Goal: Download file/media

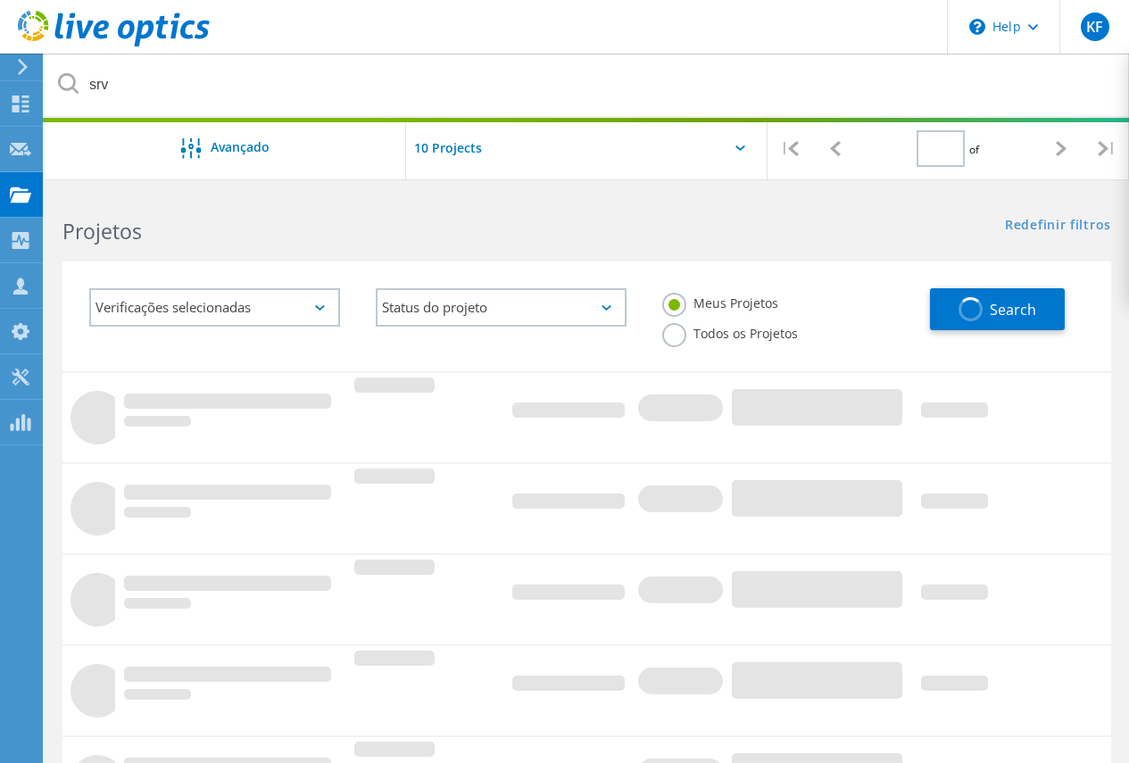
type input "1"
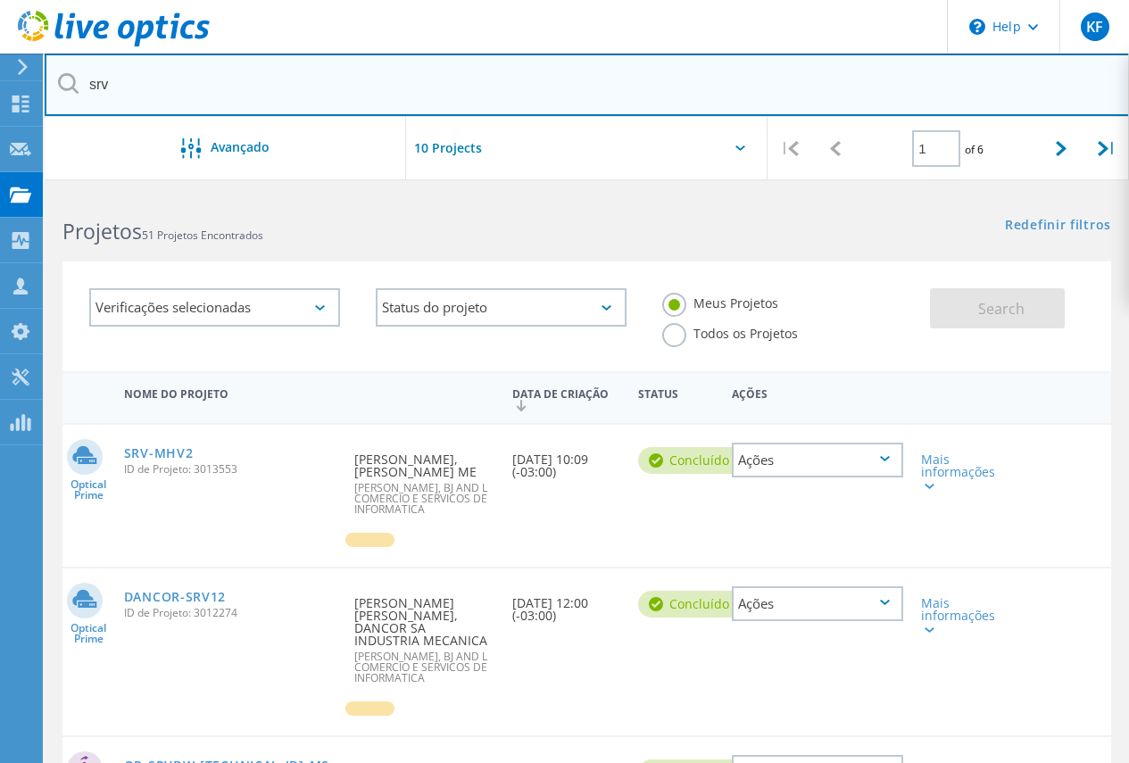
click at [326, 100] on input "srv" at bounding box center [587, 85] width 1085 height 62
type input "plena"
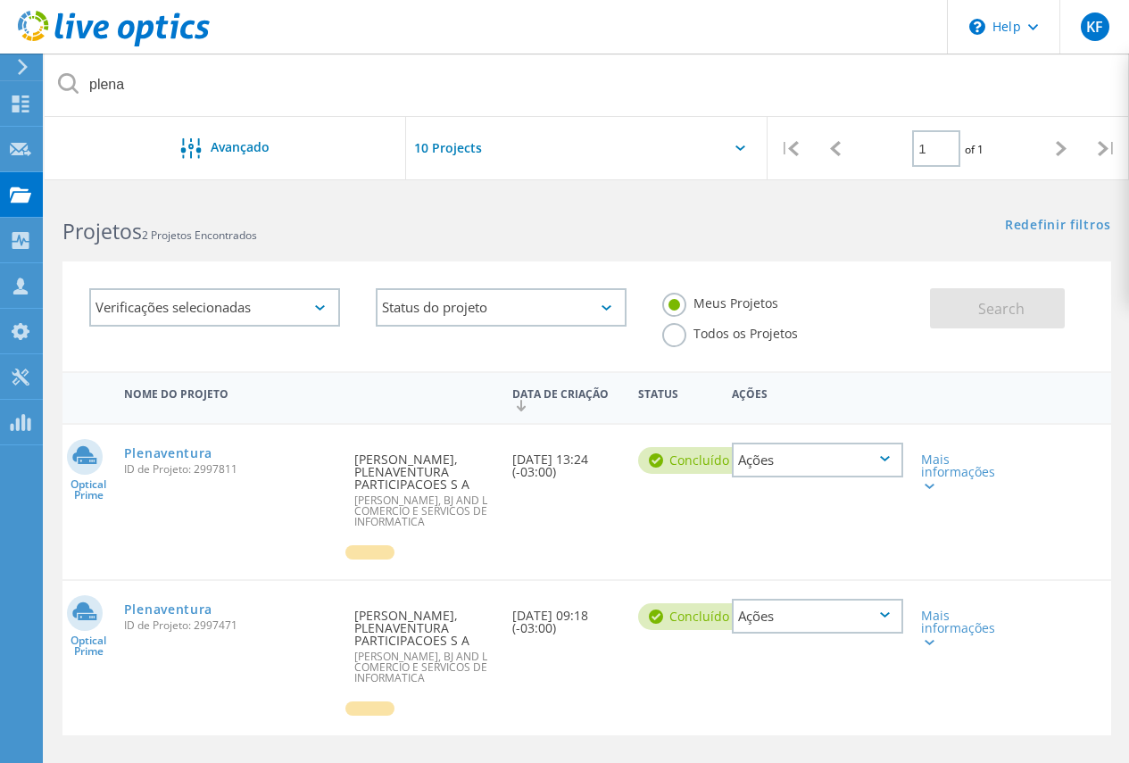
click at [159, 465] on span "ID de Projeto: 2997811" at bounding box center [230, 469] width 213 height 11
click at [174, 455] on link "Plenaventura" at bounding box center [168, 453] width 88 height 12
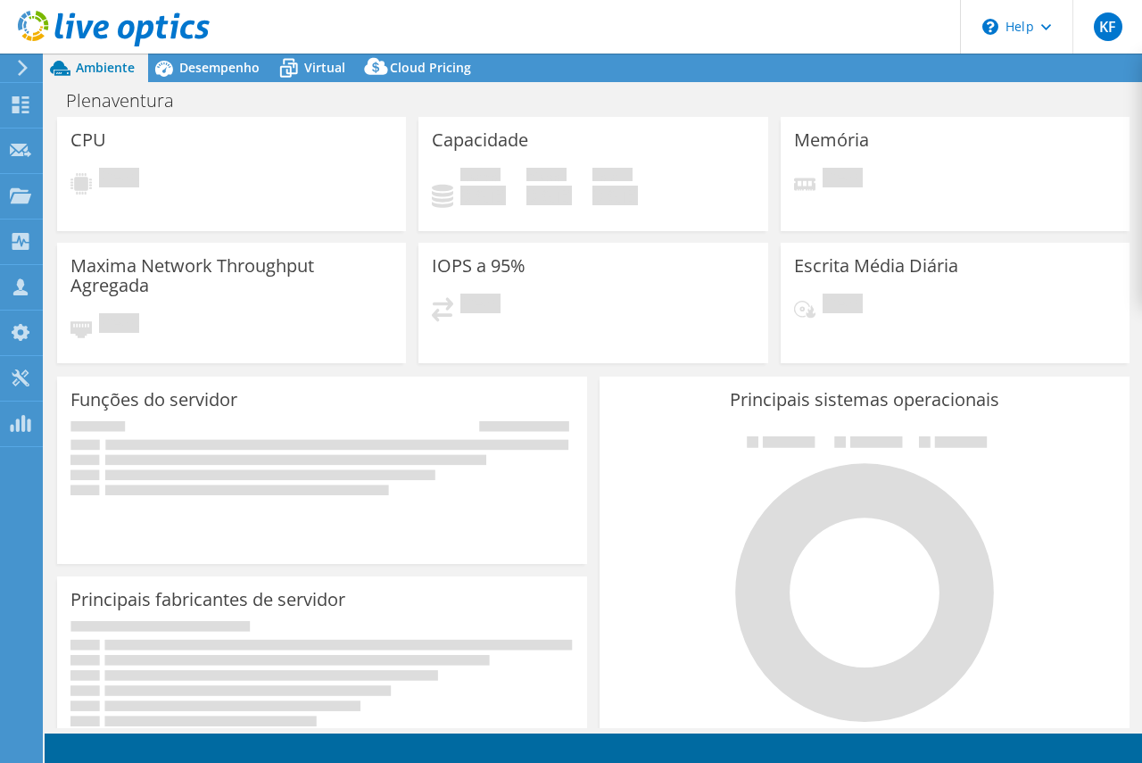
select select "USD"
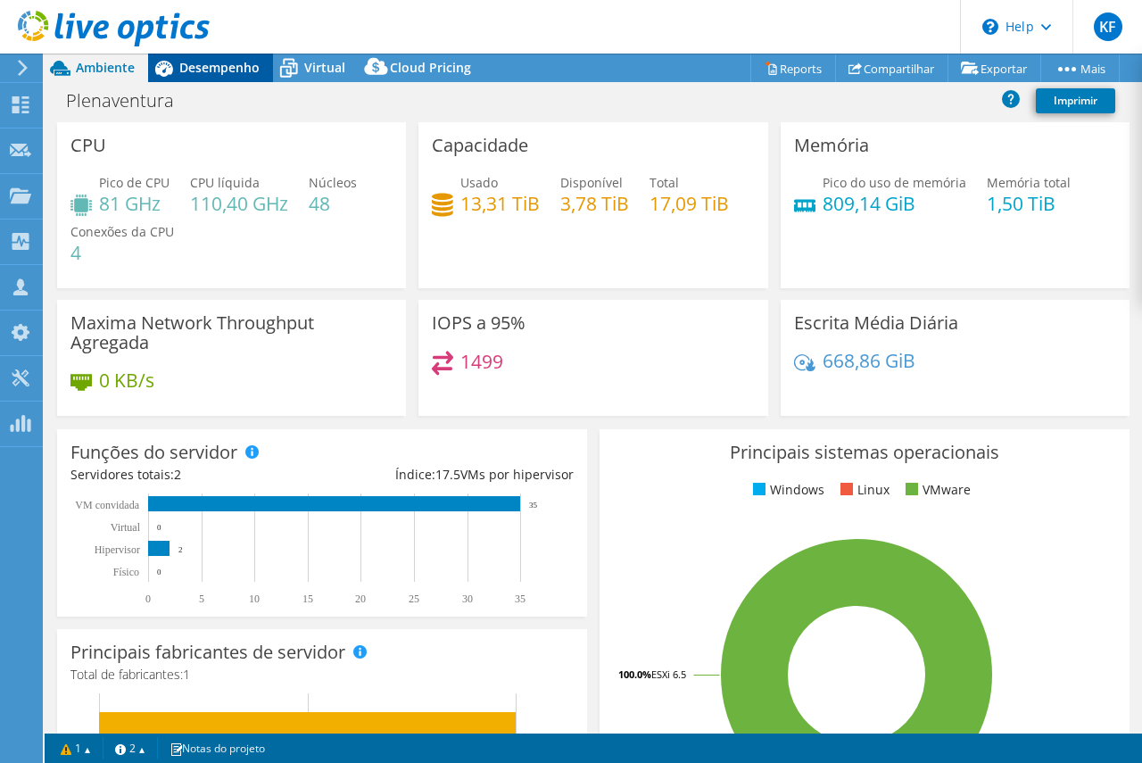
click at [223, 71] on span "Desempenho" at bounding box center [219, 67] width 80 height 17
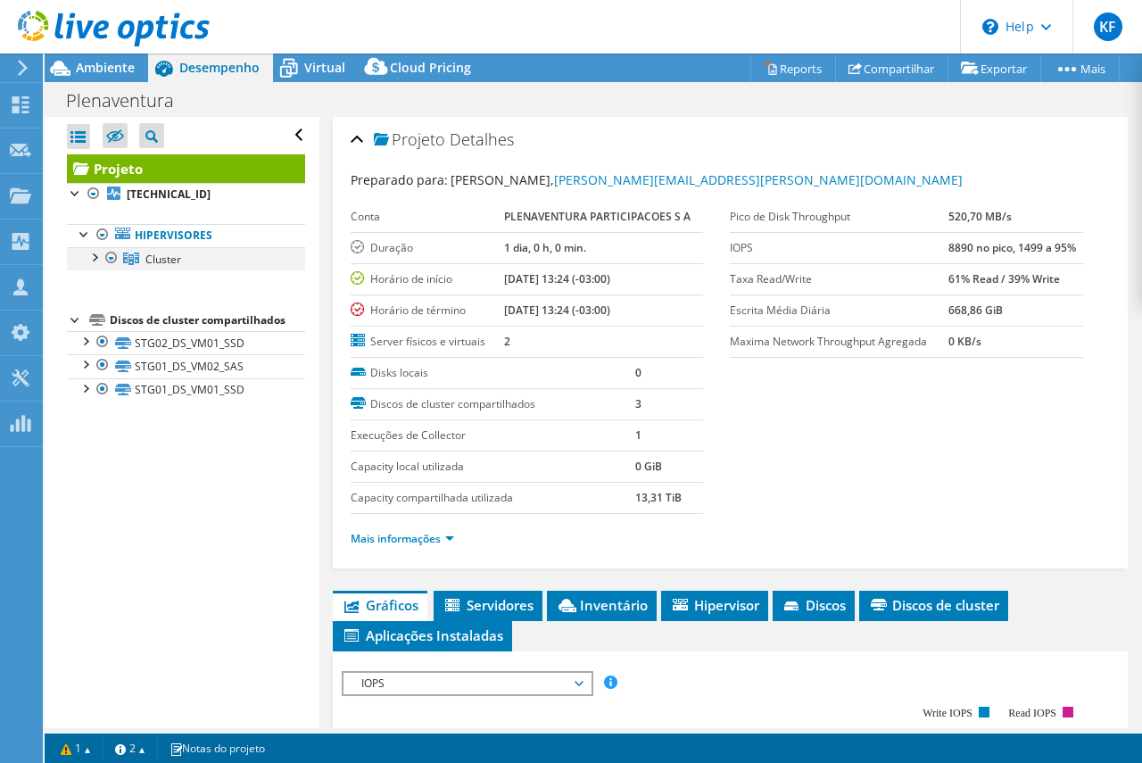
click at [100, 253] on div at bounding box center [94, 256] width 18 height 18
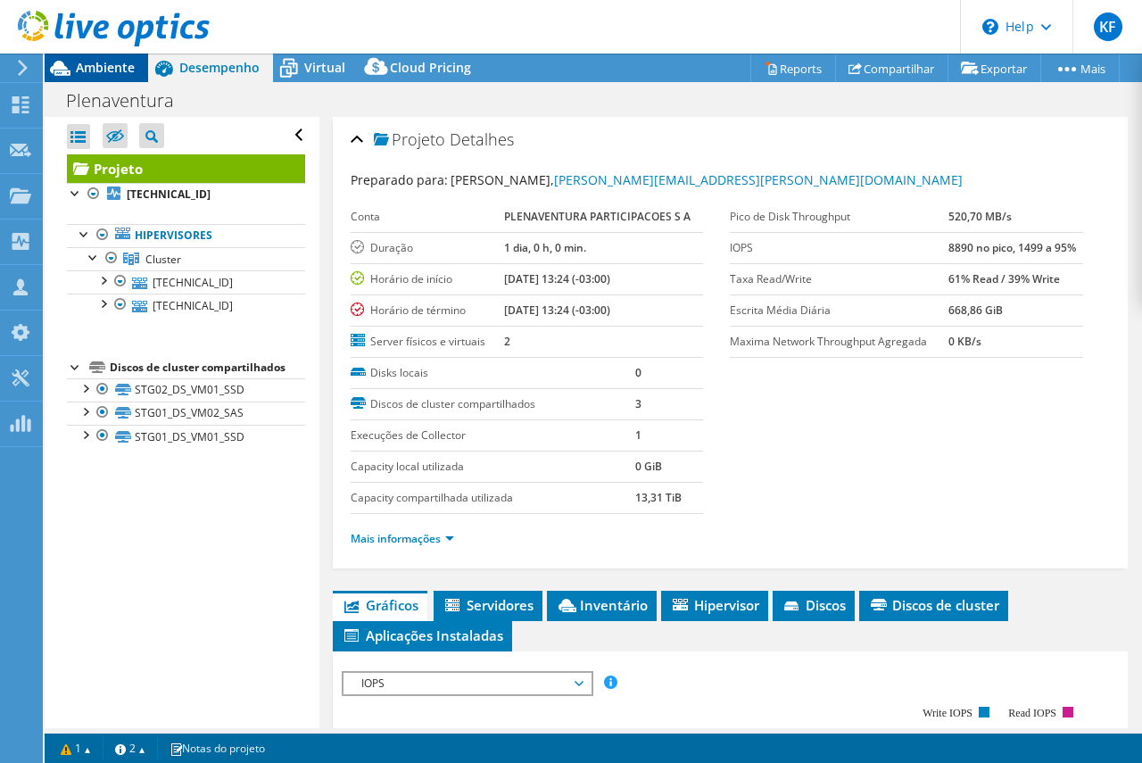
click at [116, 74] on span "Ambiente" at bounding box center [105, 67] width 59 height 17
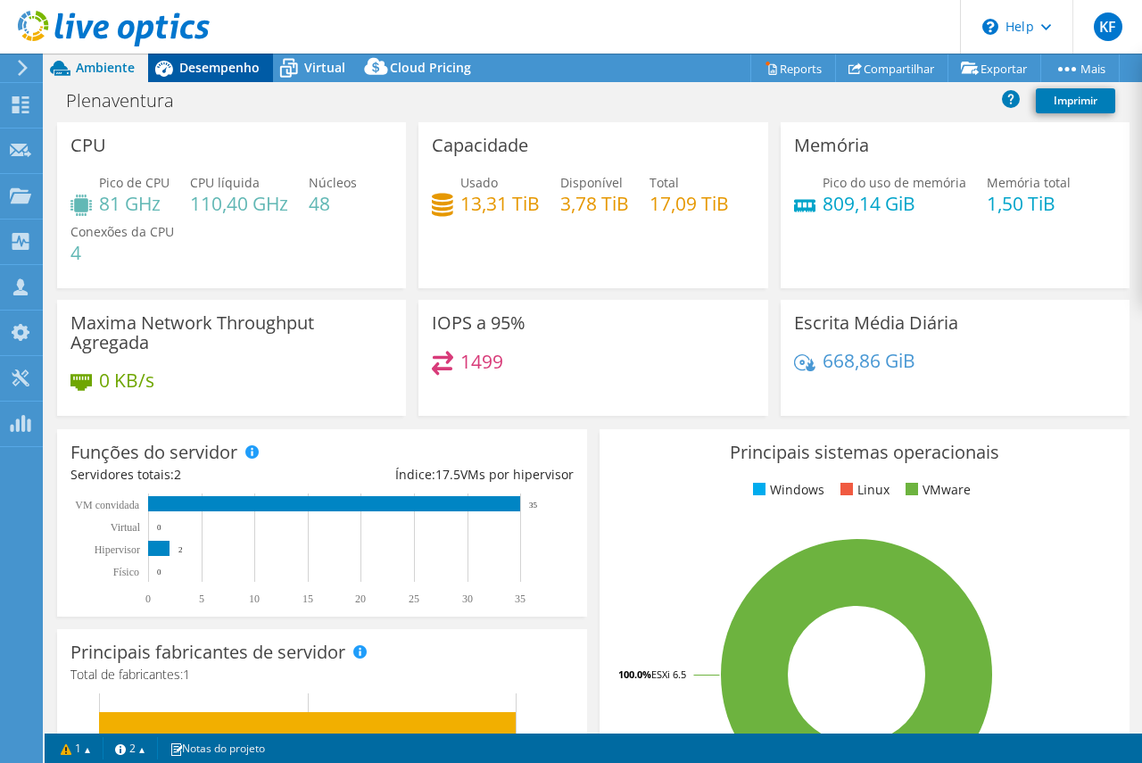
click at [227, 64] on span "Desempenho" at bounding box center [219, 67] width 80 height 17
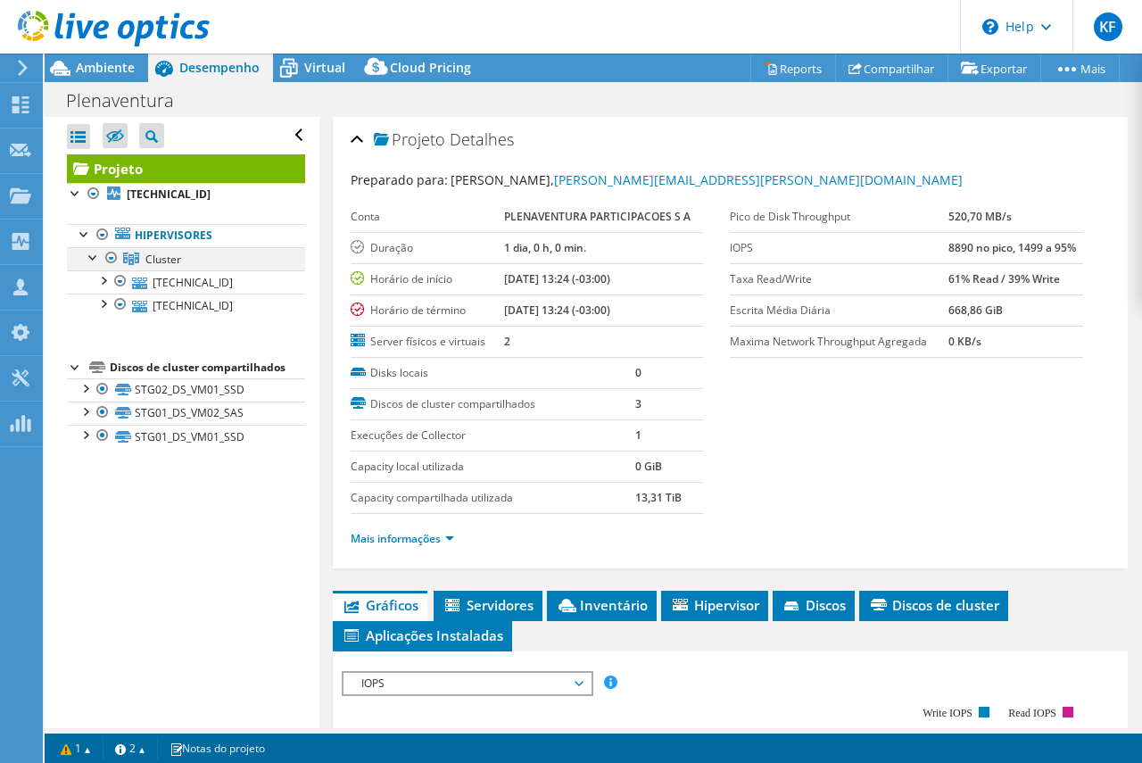
click at [111, 253] on div at bounding box center [112, 257] width 18 height 21
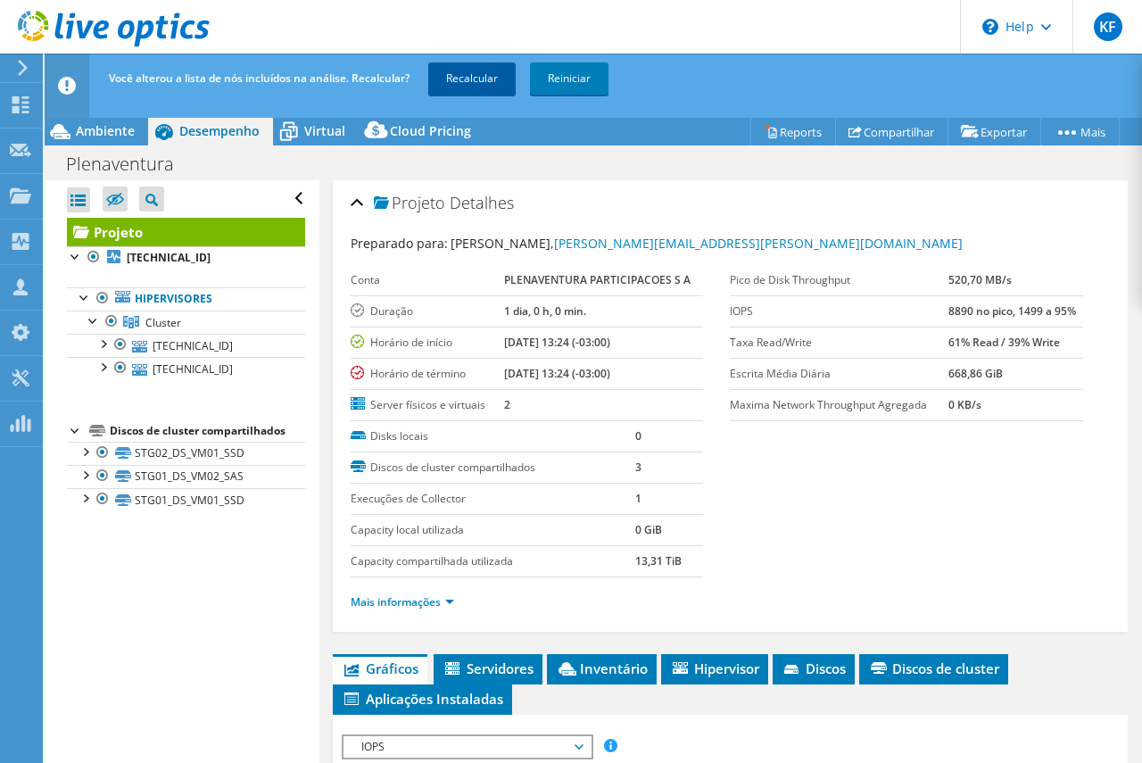
click at [478, 84] on link "Recalcular" at bounding box center [471, 78] width 87 height 32
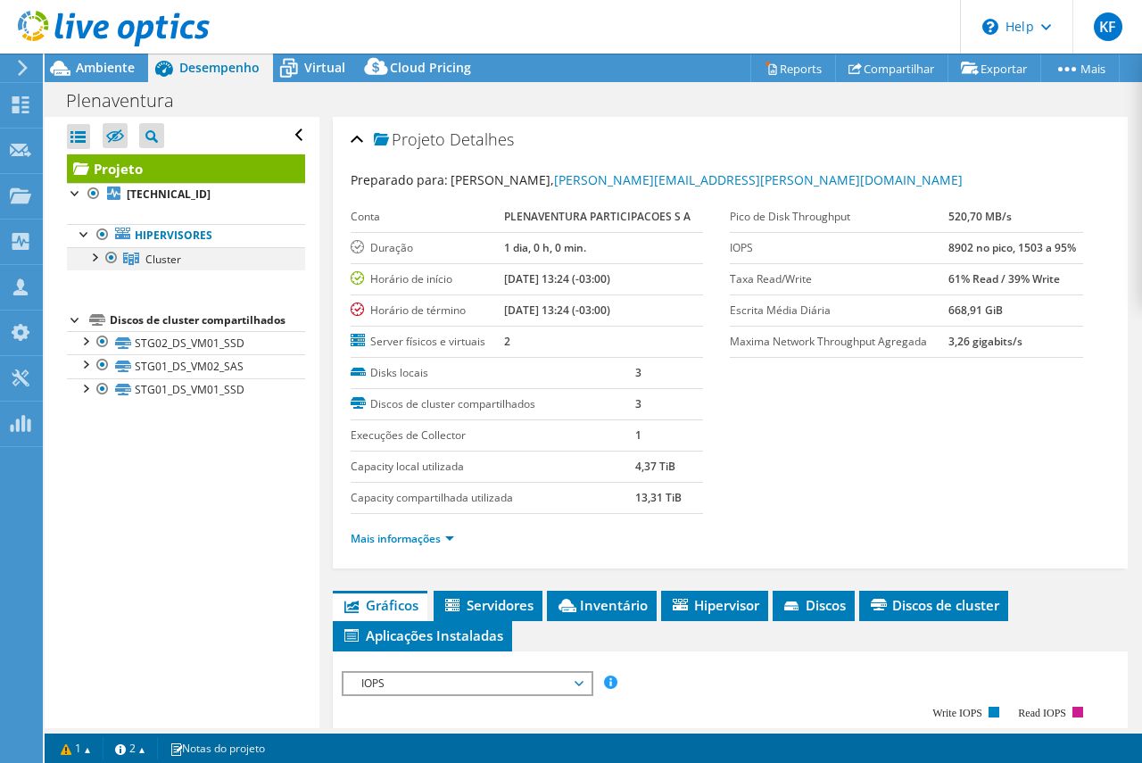
click at [90, 258] on div at bounding box center [94, 256] width 18 height 18
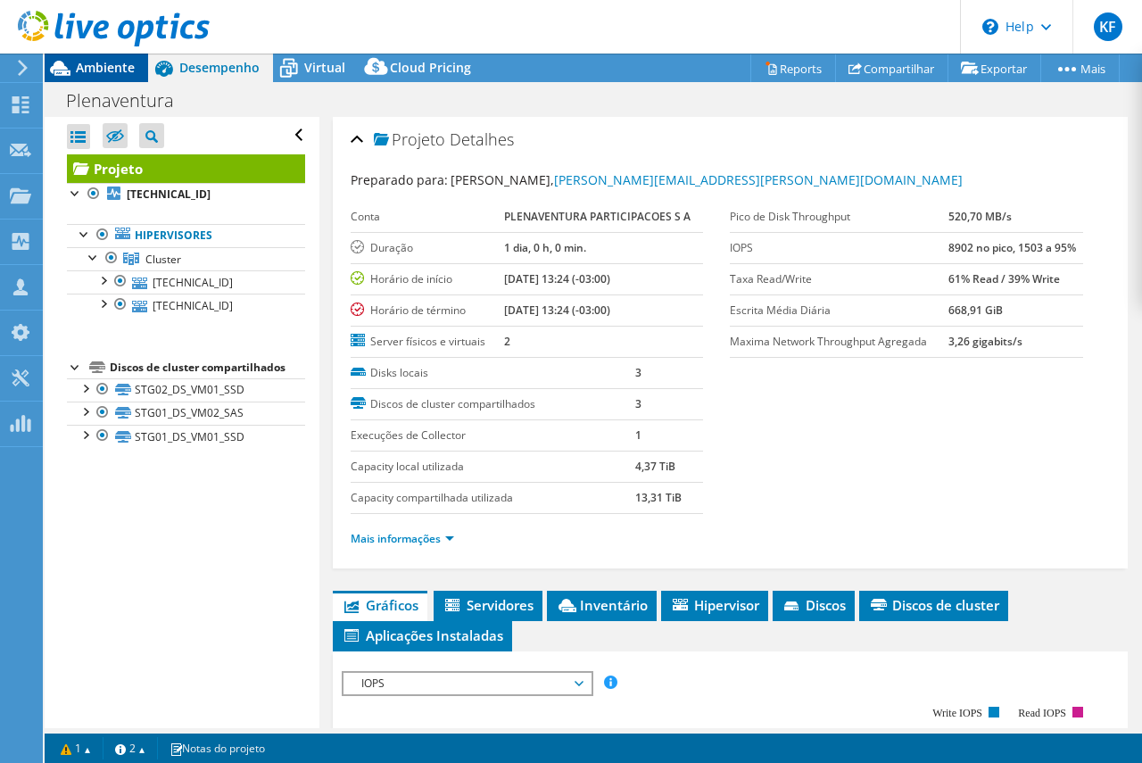
click at [90, 63] on span "Ambiente" at bounding box center [105, 67] width 59 height 17
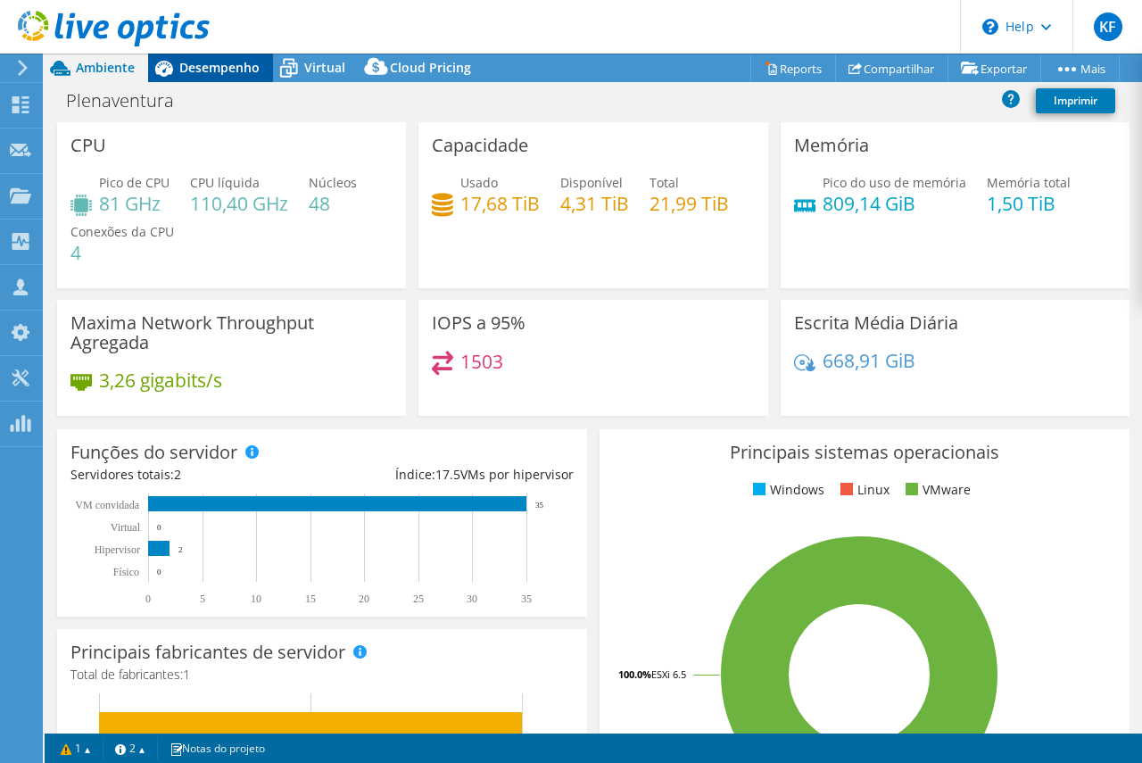
click at [214, 78] on div "Desempenho" at bounding box center [210, 68] width 125 height 29
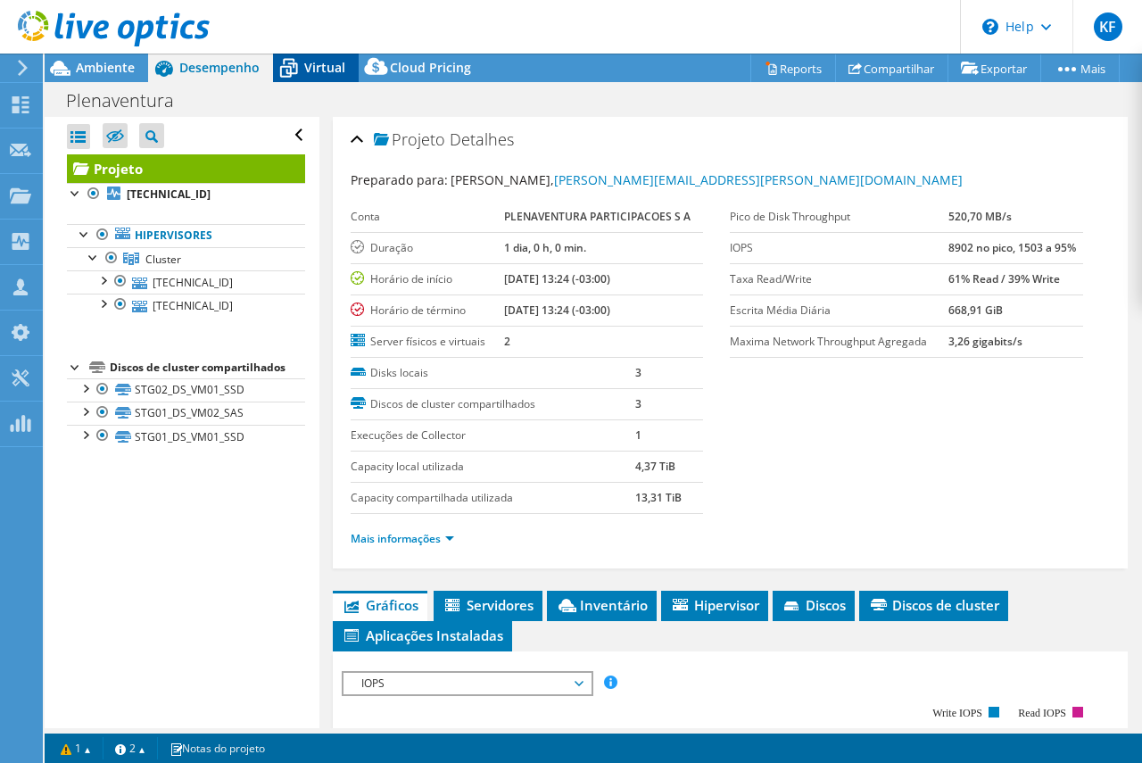
click at [326, 66] on span "Virtual" at bounding box center [324, 67] width 41 height 17
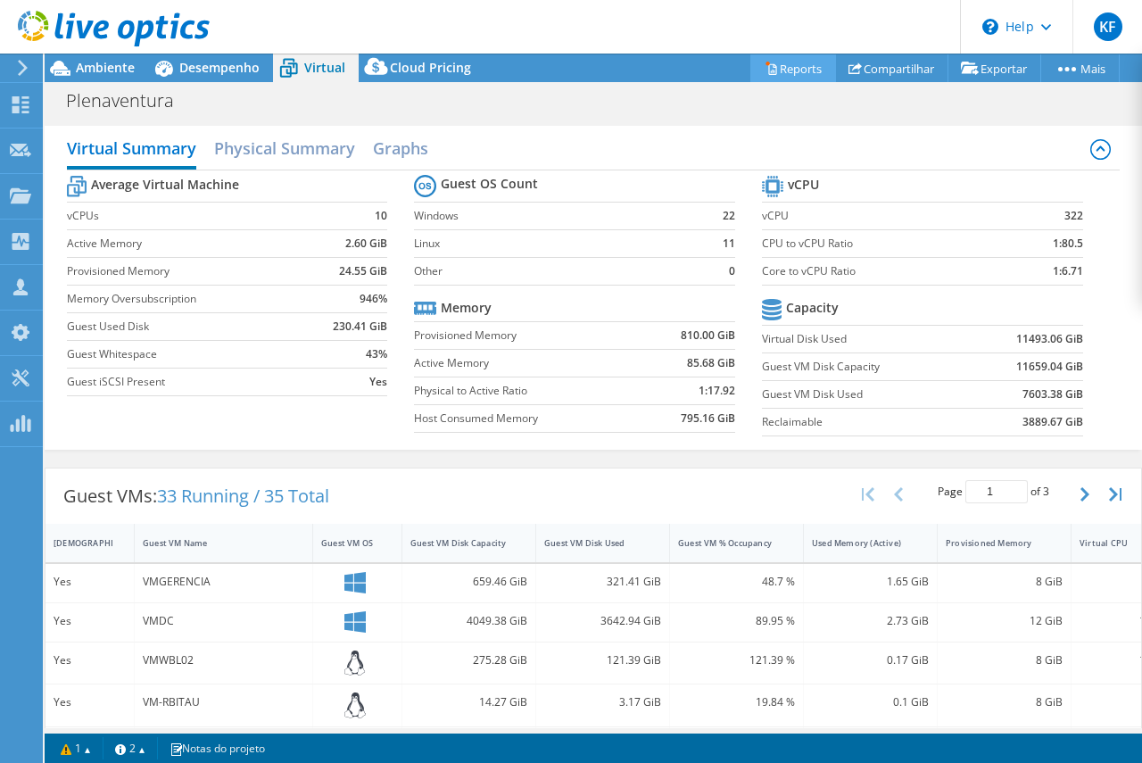
click at [780, 69] on link "Reports" at bounding box center [793, 68] width 86 height 28
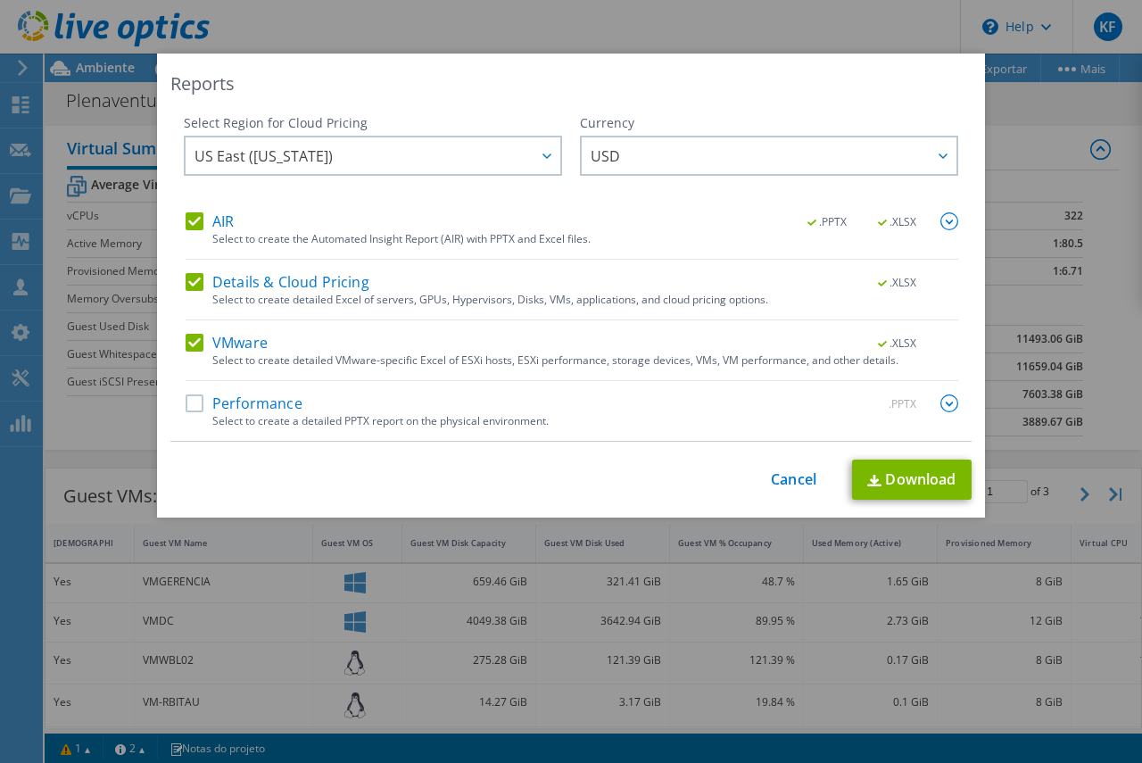
click at [272, 401] on label "Performance" at bounding box center [244, 403] width 117 height 18
click at [0, 0] on input "Performance" at bounding box center [0, 0] width 0 height 0
click at [888, 468] on link "Download" at bounding box center [912, 480] width 120 height 40
click at [779, 485] on link "Cancel" at bounding box center [794, 479] width 46 height 17
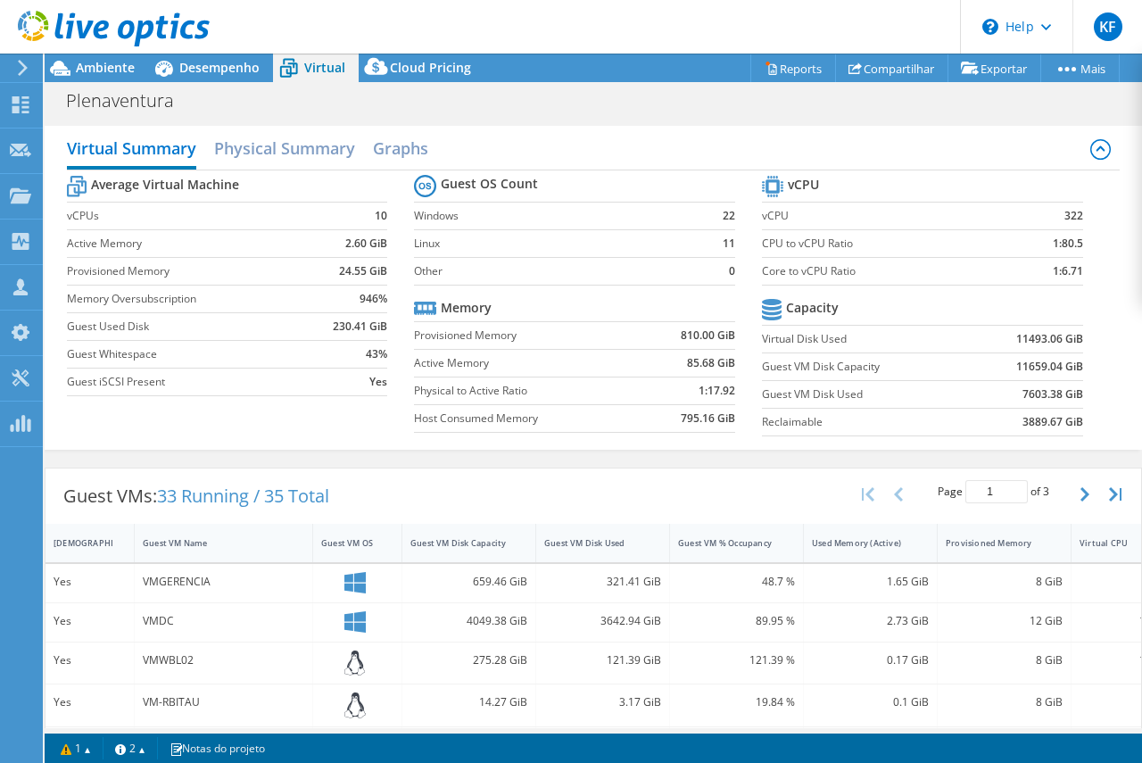
click at [153, 25] on use at bounding box center [114, 29] width 192 height 36
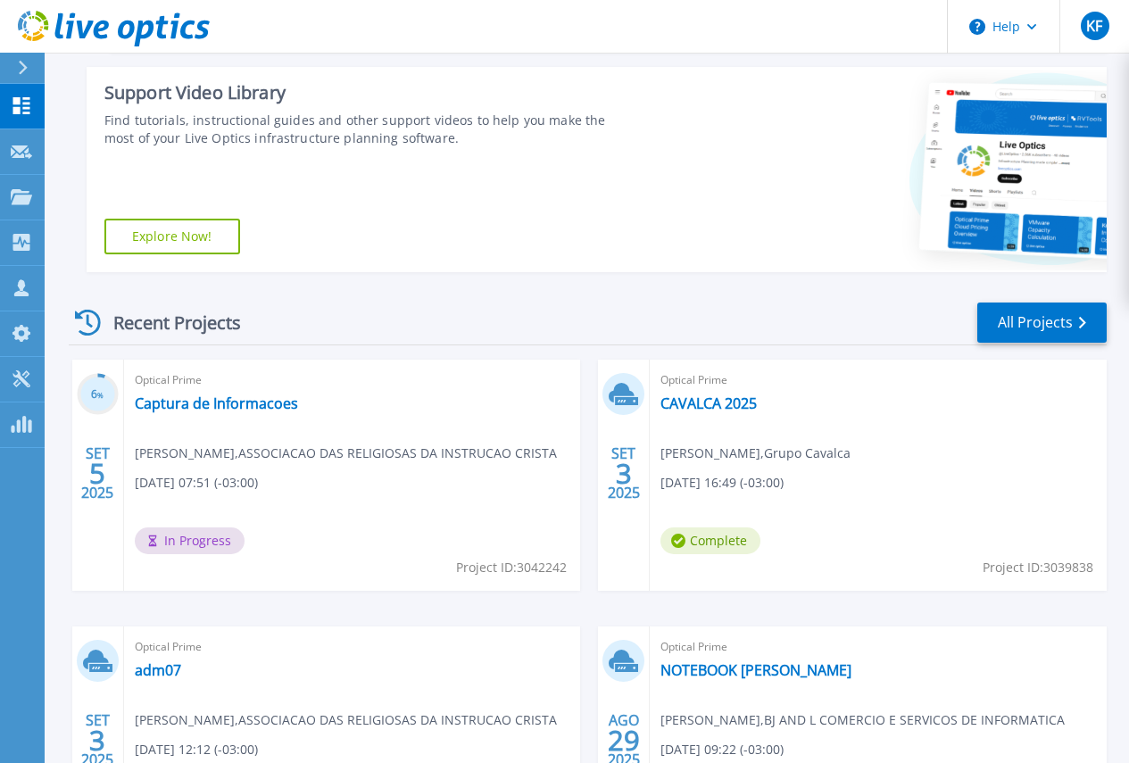
scroll to position [268, 0]
click at [660, 452] on span "[PERSON_NAME] , Grupo Cavalca" at bounding box center [755, 453] width 190 height 20
click at [660, 454] on span "[PERSON_NAME] , Grupo Cavalca" at bounding box center [755, 453] width 190 height 20
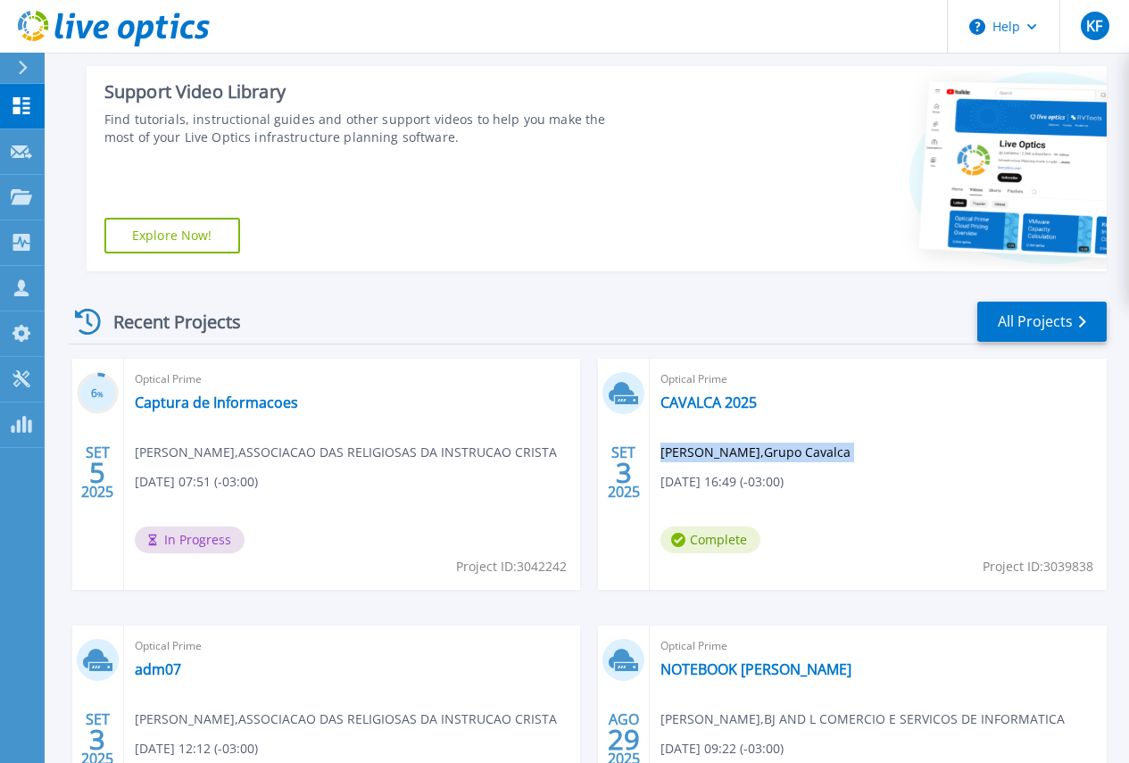
click at [660, 454] on span "[PERSON_NAME] , Grupo Cavalca" at bounding box center [755, 453] width 190 height 20
click at [660, 455] on span "[PERSON_NAME] , Grupo Cavalca" at bounding box center [755, 453] width 190 height 20
drag, startPoint x: 577, startPoint y: 455, endPoint x: 502, endPoint y: 453, distance: 75.0
click at [660, 453] on span "[PERSON_NAME] , Grupo Cavalca" at bounding box center [755, 453] width 190 height 20
